Goal: Use online tool/utility: Utilize a website feature to perform a specific function

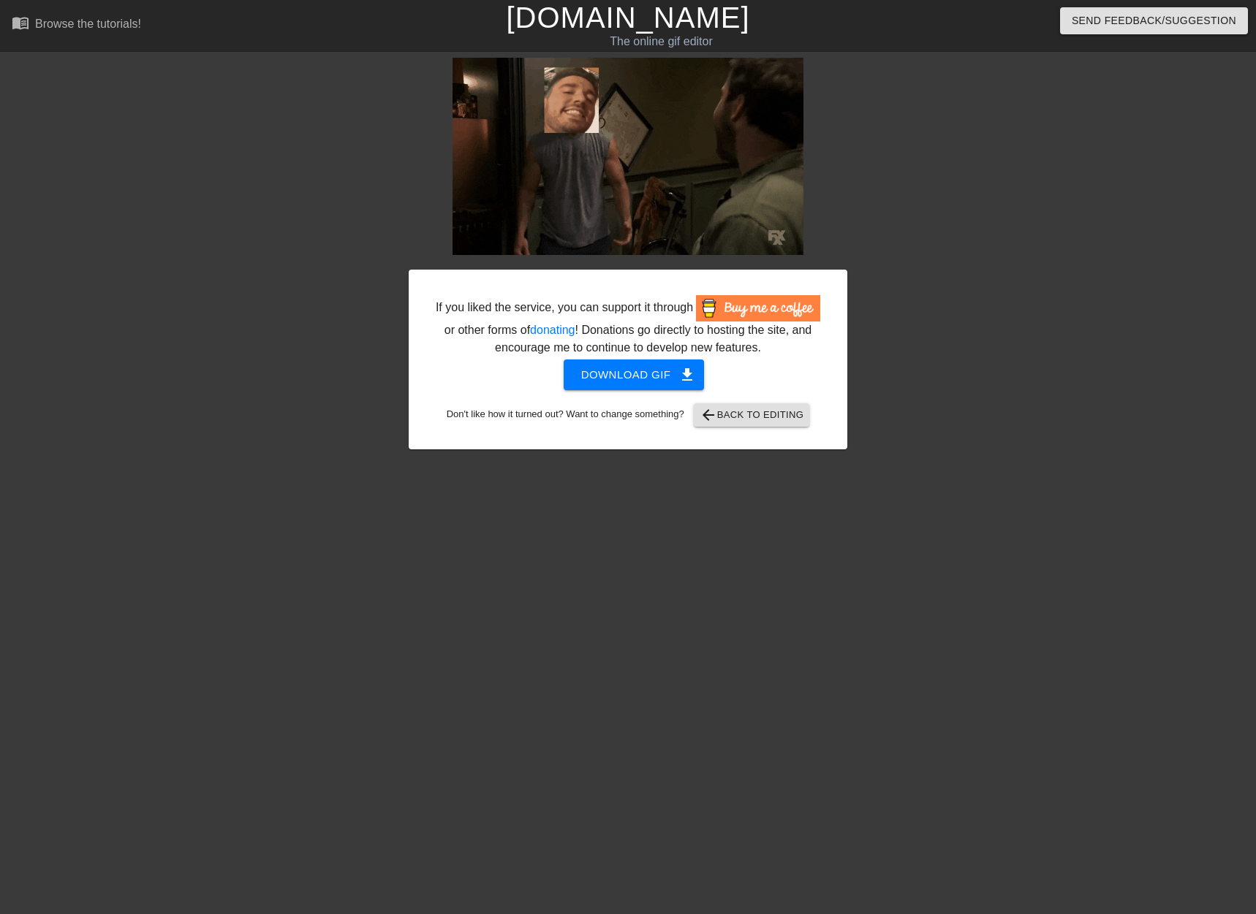
click at [602, 25] on link "[DOMAIN_NAME]" at bounding box center [627, 17] width 243 height 32
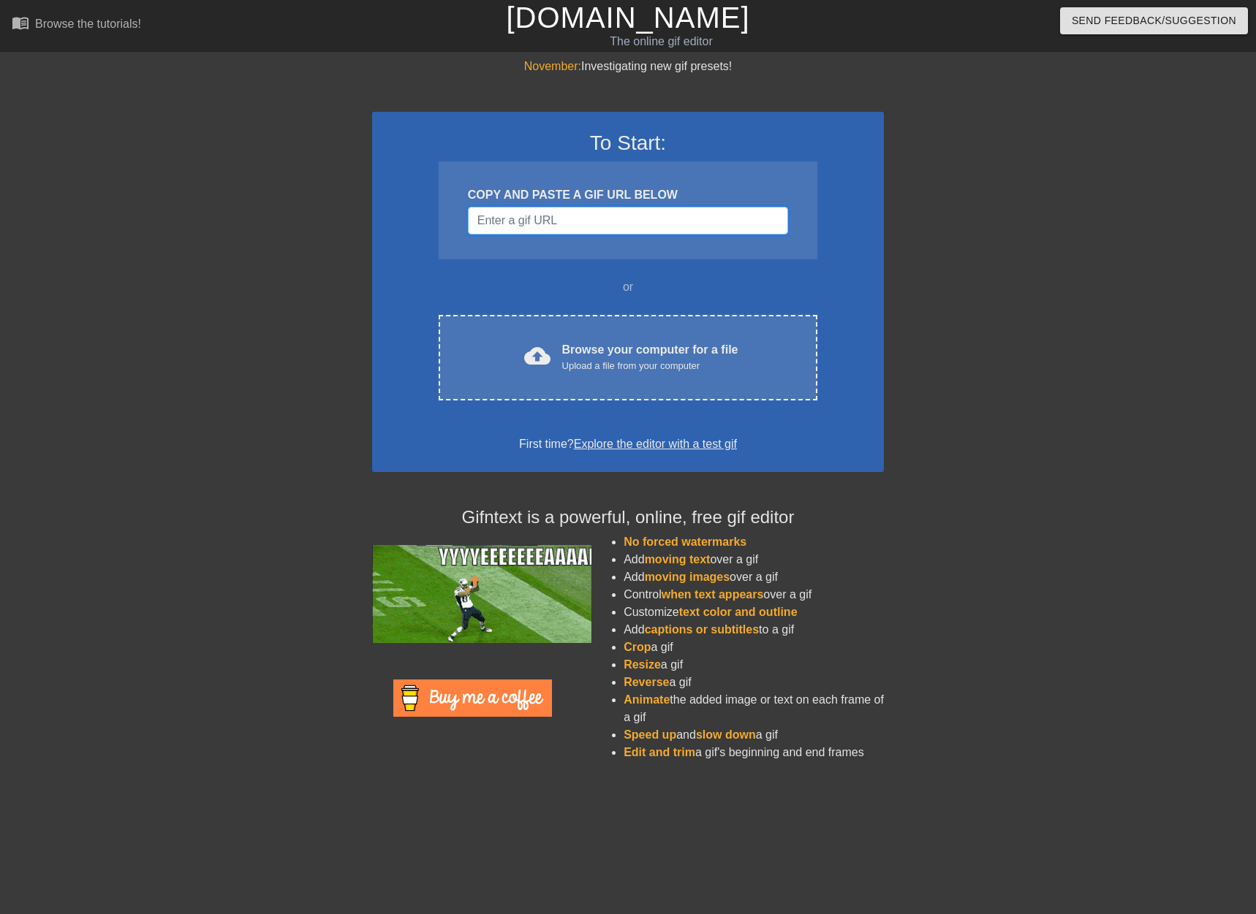
click at [520, 234] on input "Username" at bounding box center [628, 221] width 320 height 28
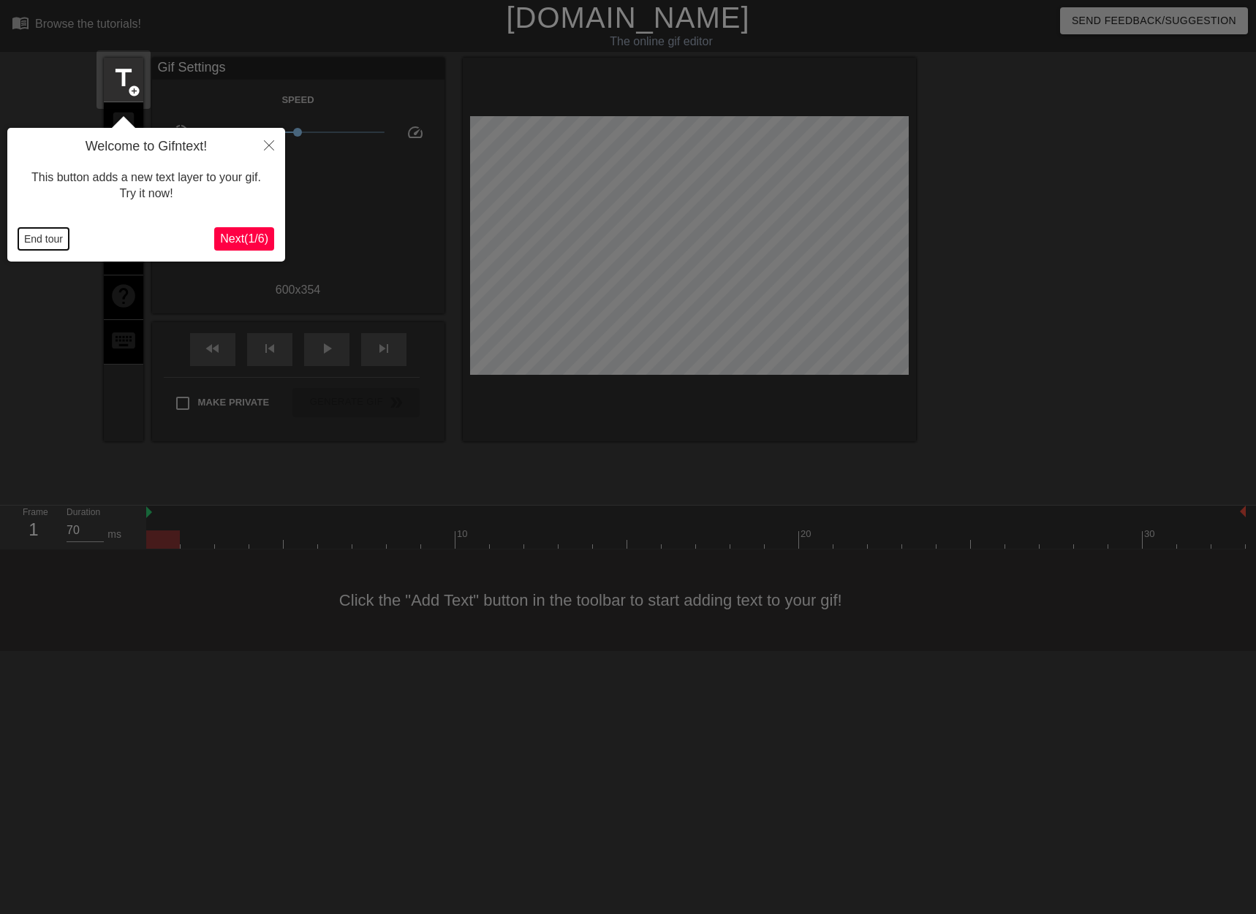
click at [34, 236] on button "End tour" at bounding box center [43, 239] width 50 height 22
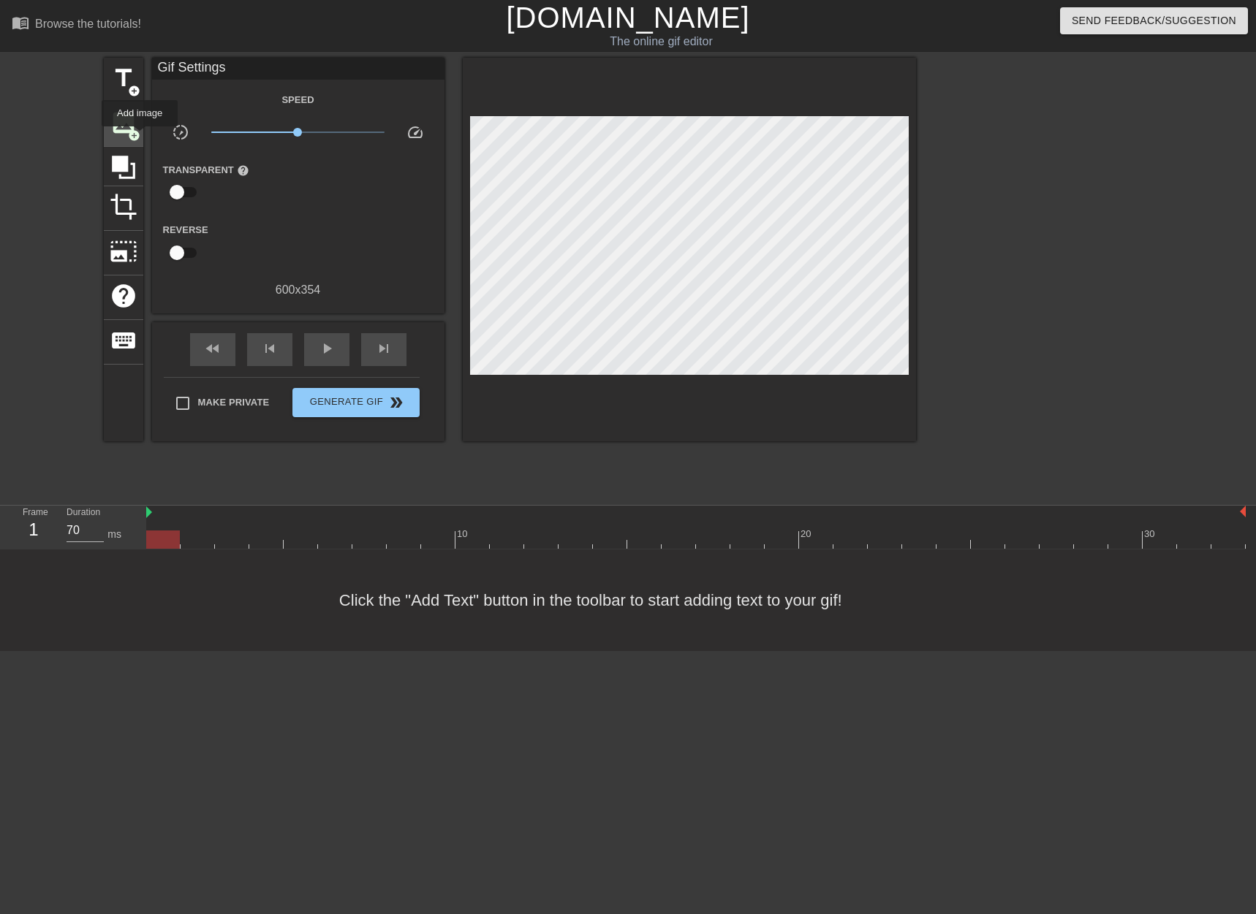
click at [130, 118] on span "image" at bounding box center [124, 123] width 28 height 28
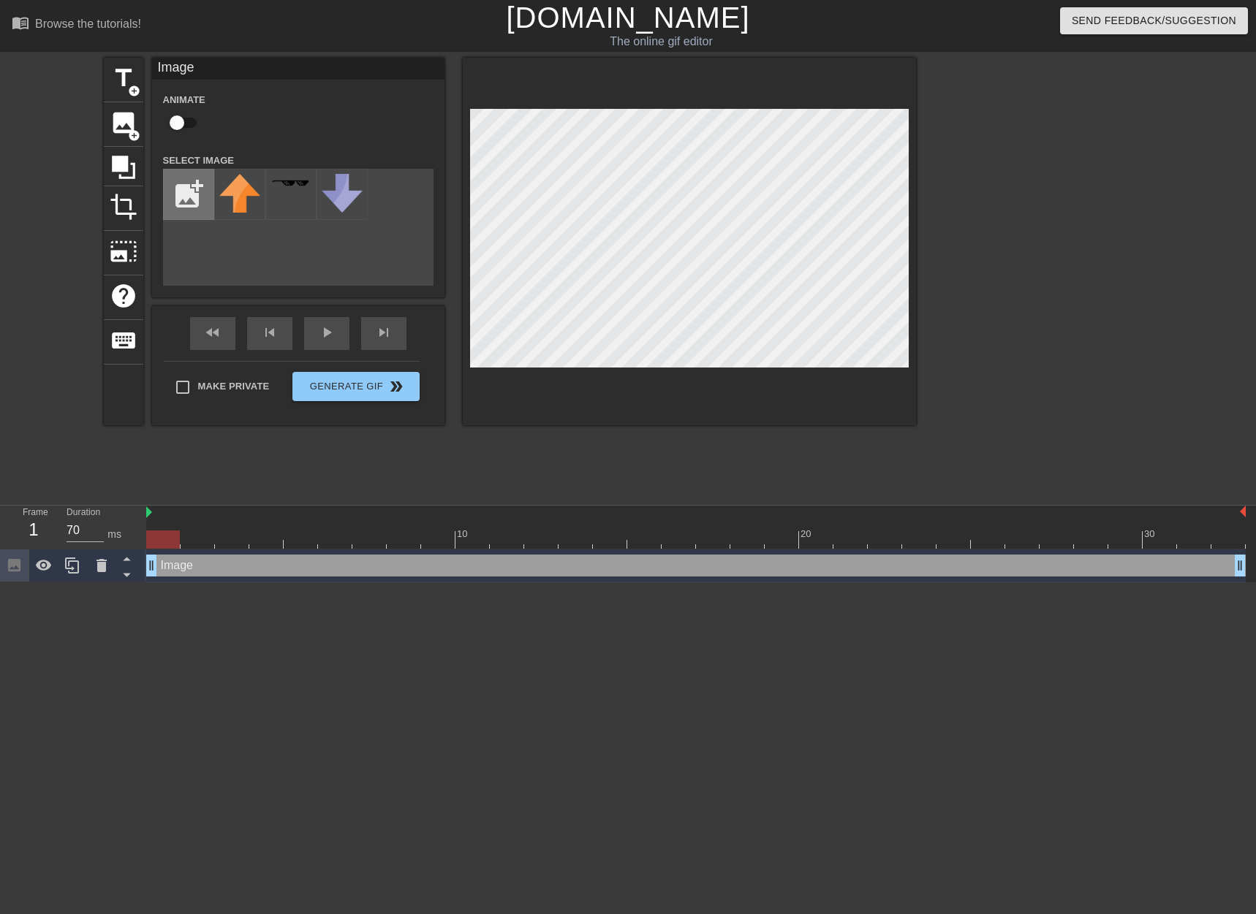
click at [200, 185] on input "file" at bounding box center [189, 195] width 50 height 50
type input "C:\fakepath\cook.png"
click at [240, 183] on img at bounding box center [239, 191] width 41 height 34
drag, startPoint x: 175, startPoint y: 539, endPoint x: 166, endPoint y: 523, distance: 18.1
click at [167, 525] on div "10 20 30" at bounding box center [695, 527] width 1099 height 43
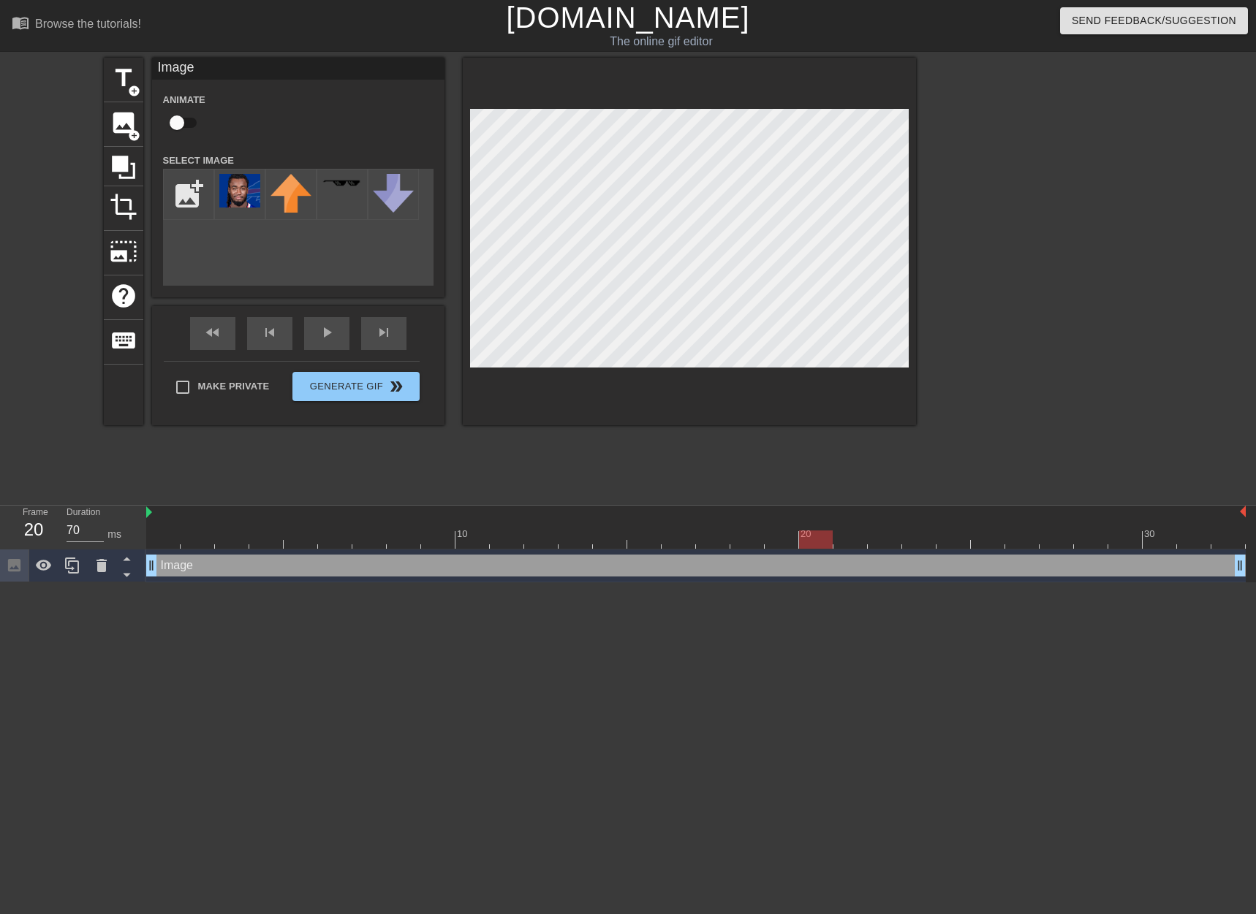
drag, startPoint x: 164, startPoint y: 547, endPoint x: 815, endPoint y: 507, distance: 652.4
click at [815, 507] on div "10 20 30" at bounding box center [695, 527] width 1099 height 43
drag, startPoint x: 1238, startPoint y: 564, endPoint x: 813, endPoint y: 570, distance: 424.7
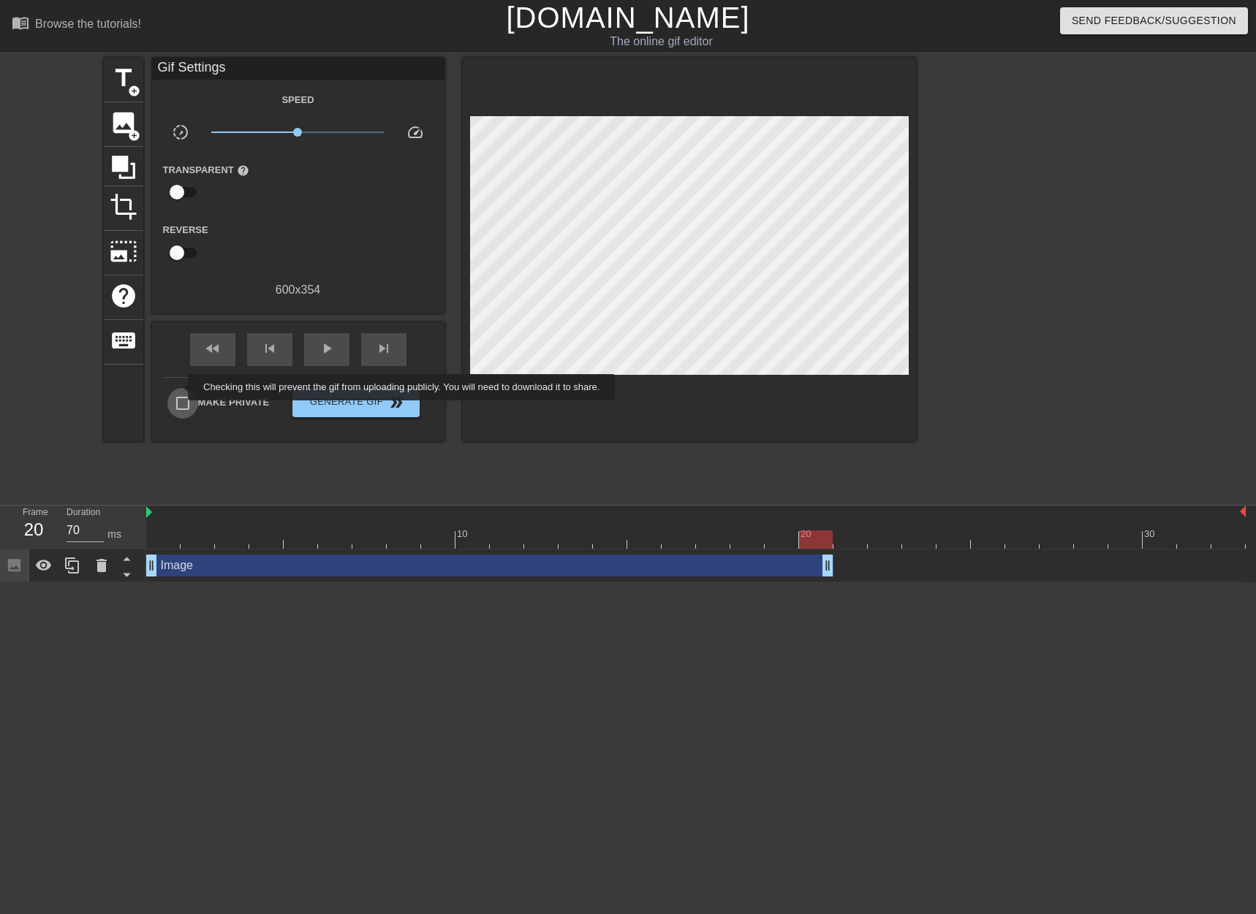
click at [178, 388] on input "Make Private" at bounding box center [182, 403] width 31 height 31
checkbox input "true"
click at [319, 351] on span "play_arrow" at bounding box center [327, 349] width 18 height 18
click at [346, 398] on span "Generate Gif double_arrow" at bounding box center [355, 403] width 115 height 18
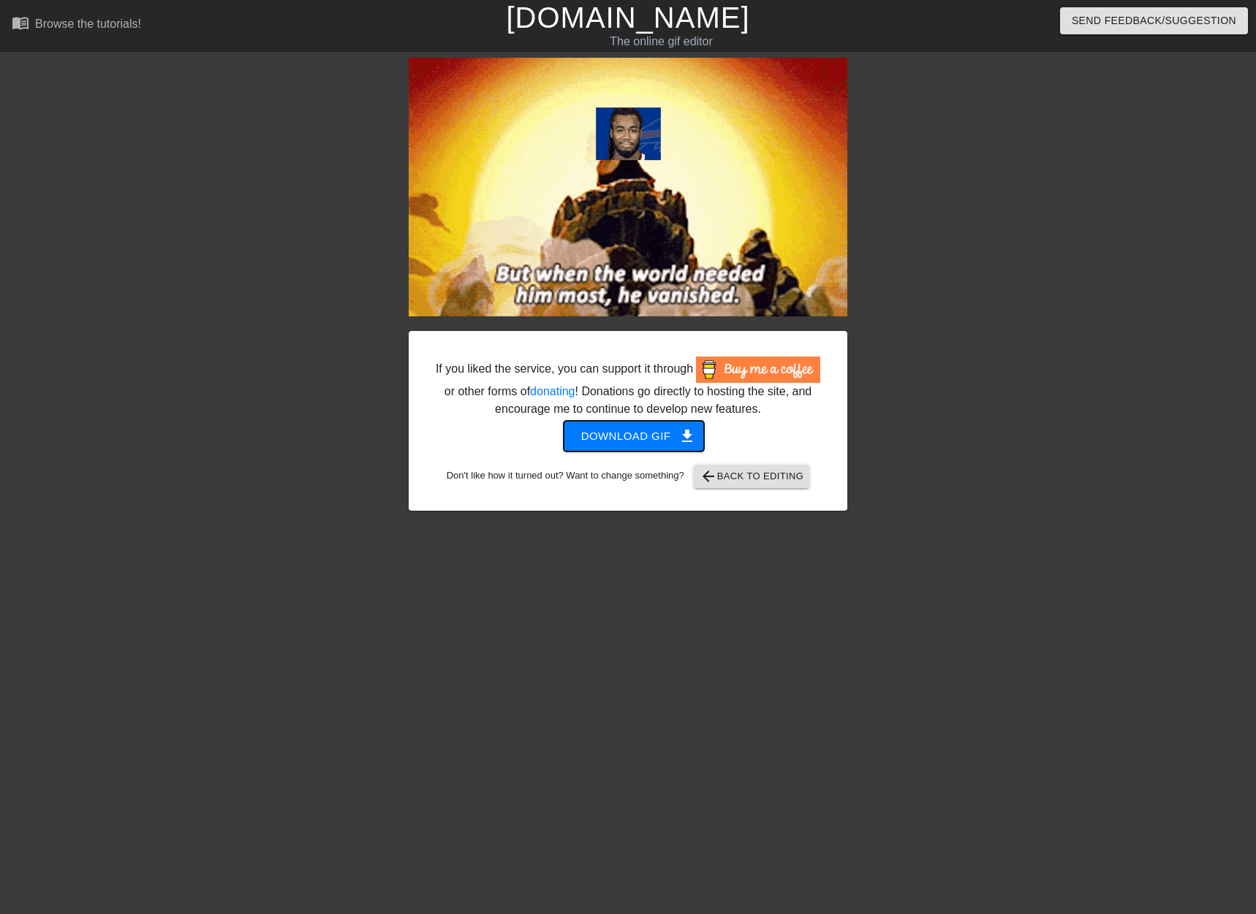
click at [636, 433] on span "Download gif get_app" at bounding box center [634, 436] width 106 height 19
